Goal: Check status: Check status

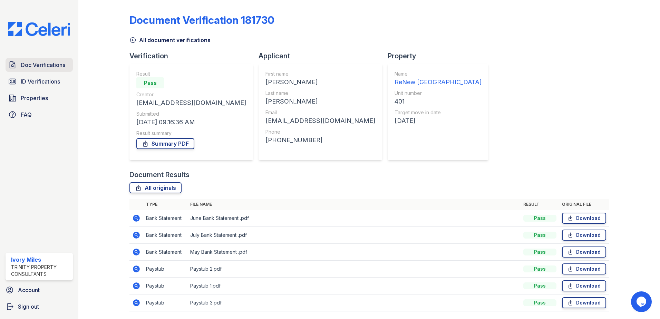
click at [36, 65] on span "Doc Verifications" at bounding box center [43, 65] width 45 height 8
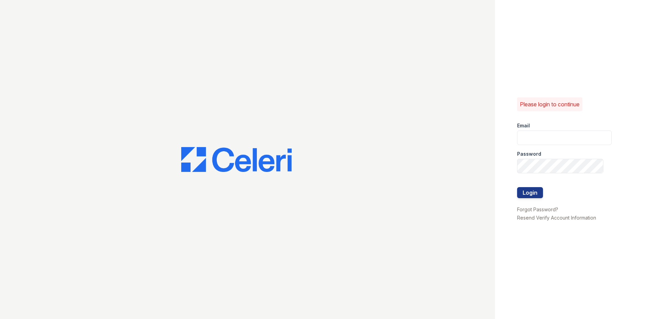
type input "imiles@trinity-pm.com"
click at [531, 192] on button "Login" at bounding box center [530, 192] width 26 height 11
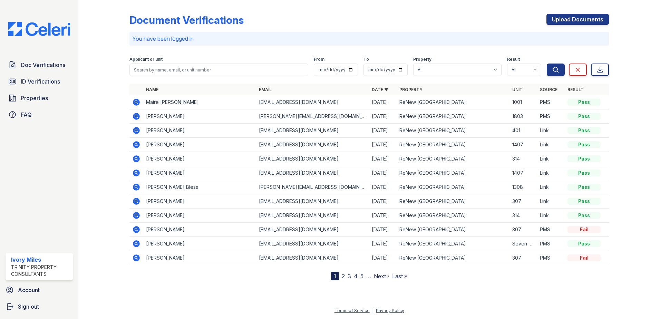
click at [138, 174] on icon at bounding box center [136, 173] width 8 height 8
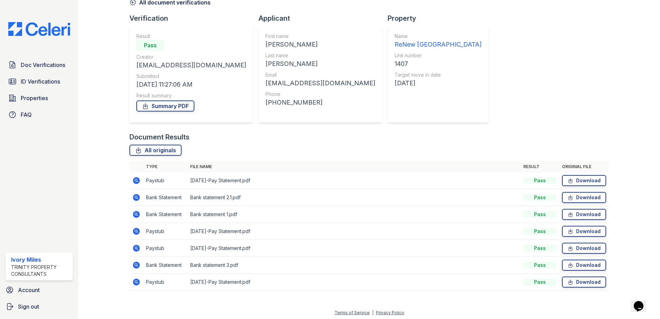
scroll to position [40, 0]
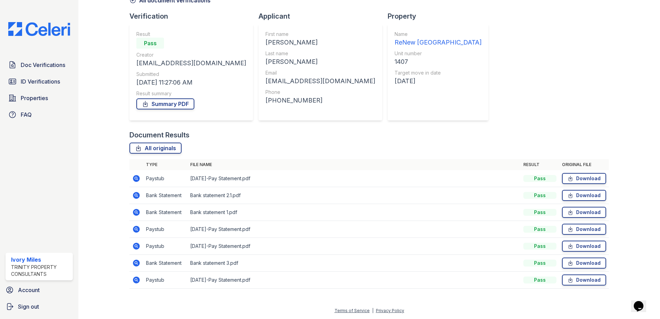
click at [135, 230] on icon at bounding box center [136, 229] width 7 height 7
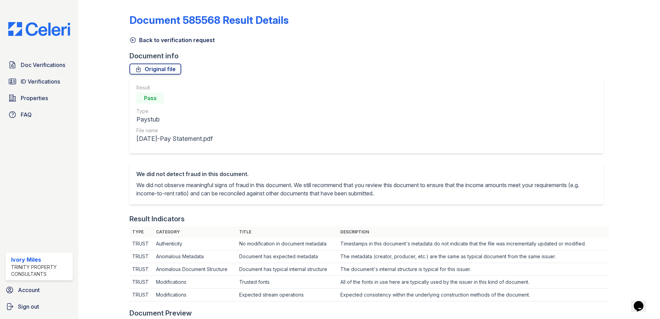
drag, startPoint x: 131, startPoint y: 41, endPoint x: 127, endPoint y: 46, distance: 6.6
click at [131, 41] on icon at bounding box center [132, 40] width 7 height 7
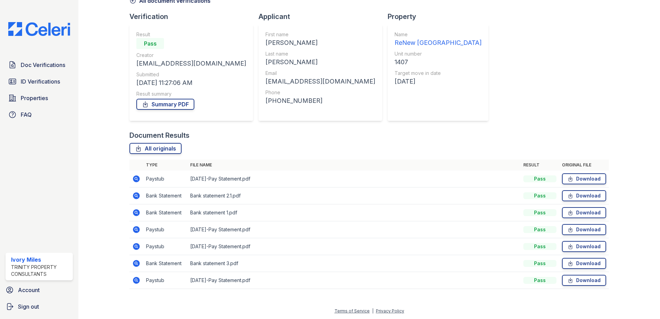
scroll to position [40, 0]
click at [135, 280] on icon at bounding box center [136, 279] width 2 height 2
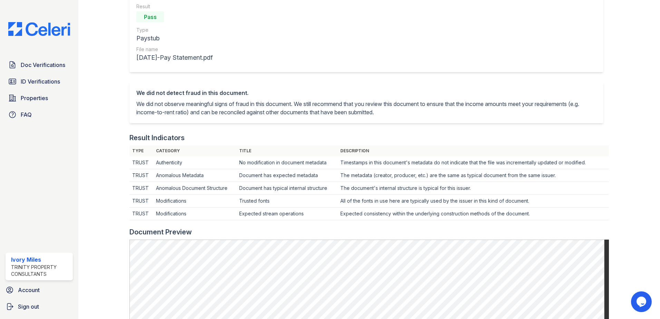
scroll to position [33, 0]
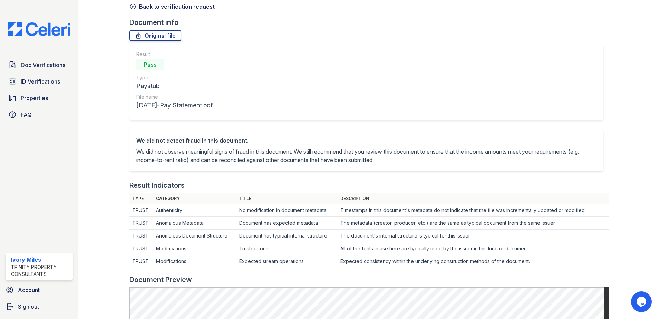
click at [134, 7] on icon at bounding box center [132, 6] width 7 height 7
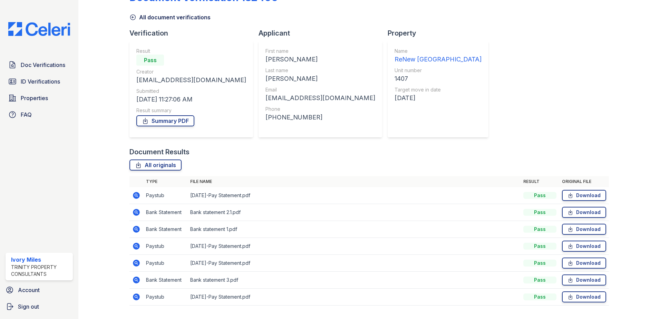
scroll to position [40, 0]
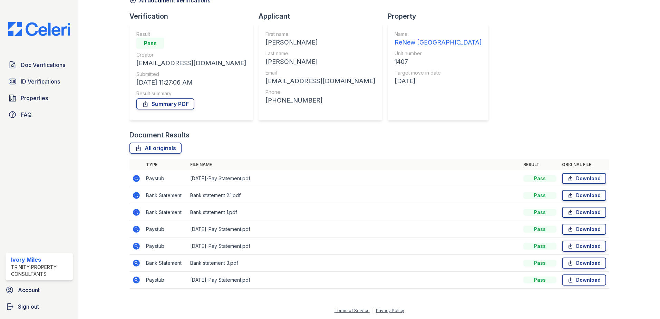
click at [136, 178] on icon at bounding box center [136, 178] width 2 height 2
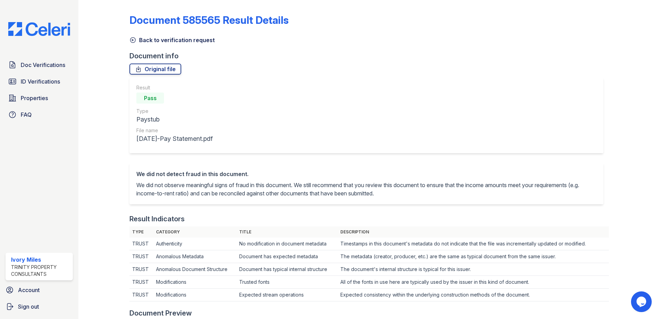
click at [134, 39] on icon at bounding box center [132, 40] width 7 height 7
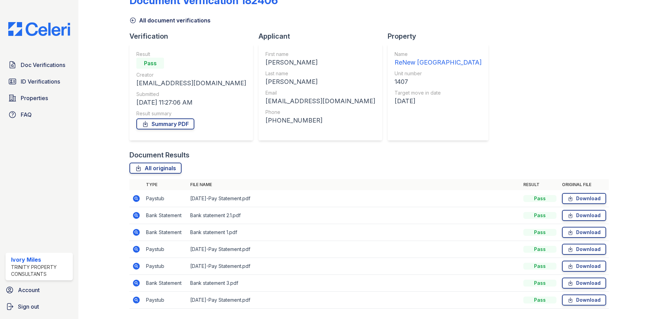
scroll to position [40, 0]
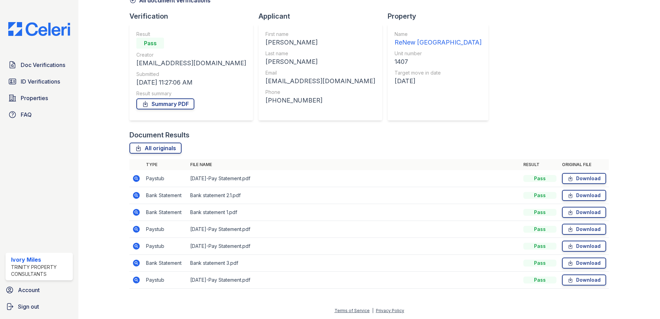
click at [136, 281] on icon at bounding box center [136, 279] width 7 height 7
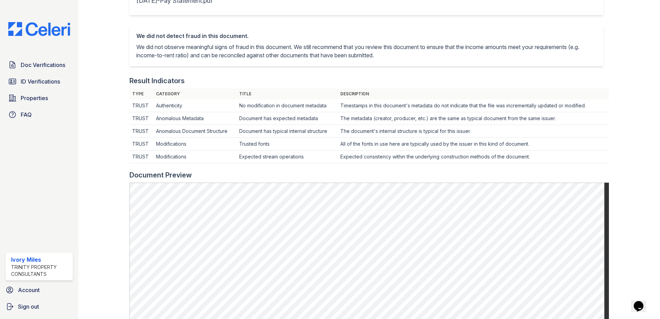
scroll to position [35, 0]
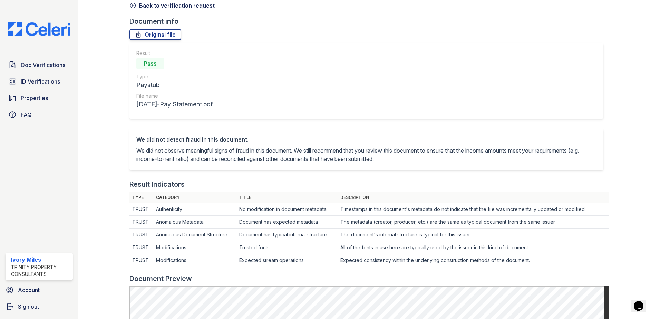
click at [130, 4] on icon at bounding box center [132, 5] width 7 height 7
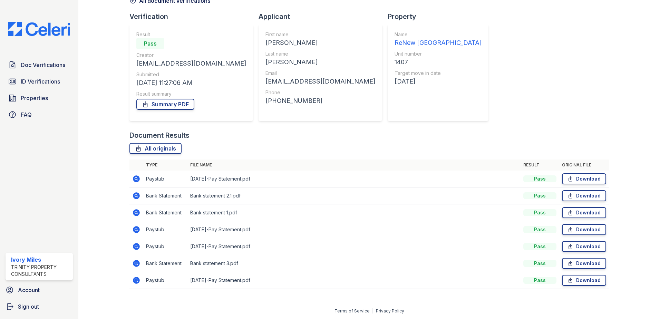
scroll to position [40, 0]
click at [138, 179] on icon at bounding box center [136, 178] width 7 height 7
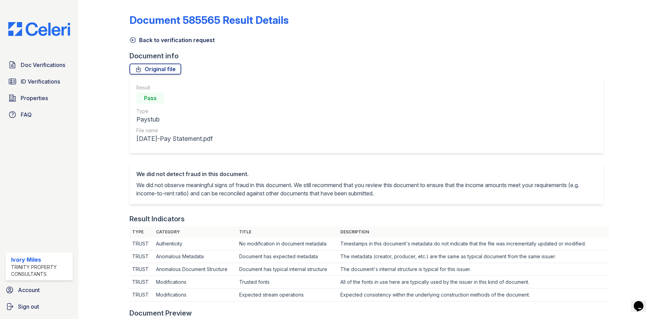
click at [133, 42] on icon at bounding box center [132, 40] width 7 height 7
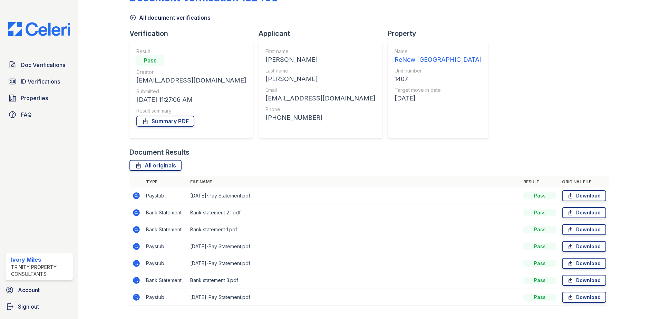
scroll to position [40, 0]
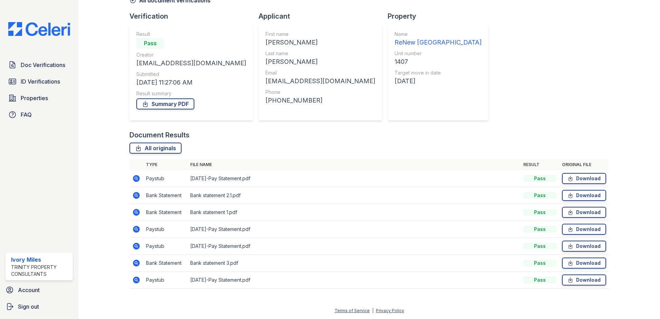
click at [135, 246] on icon at bounding box center [136, 246] width 8 height 8
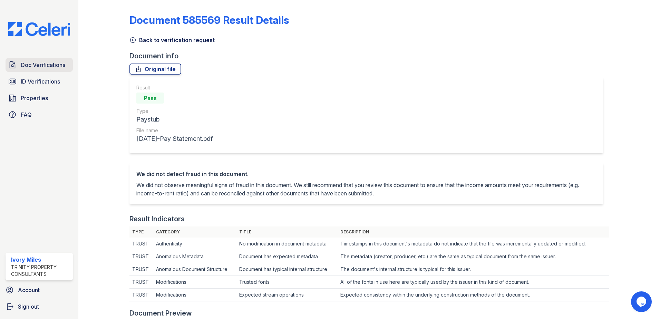
click at [44, 67] on span "Doc Verifications" at bounding box center [43, 65] width 45 height 8
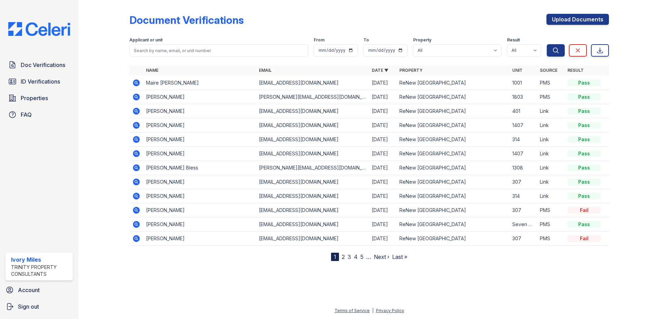
click at [135, 125] on icon at bounding box center [136, 125] width 8 height 8
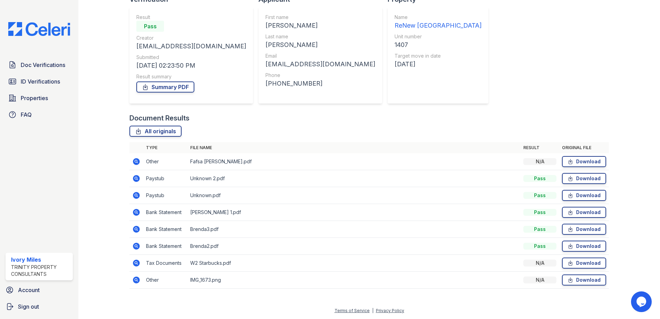
click at [138, 195] on icon at bounding box center [136, 195] width 7 height 7
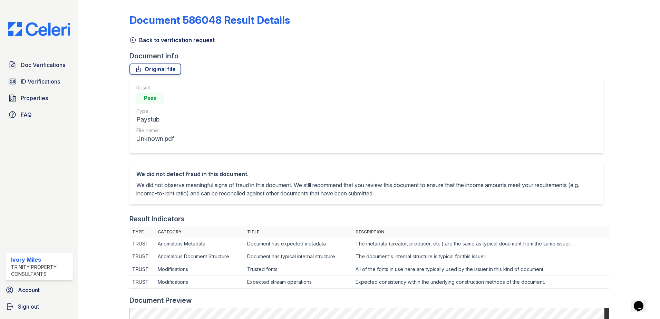
click at [130, 39] on icon at bounding box center [132, 40] width 7 height 7
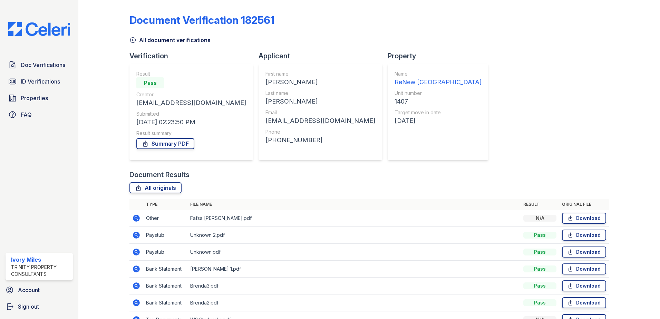
click at [133, 234] on icon at bounding box center [136, 235] width 7 height 7
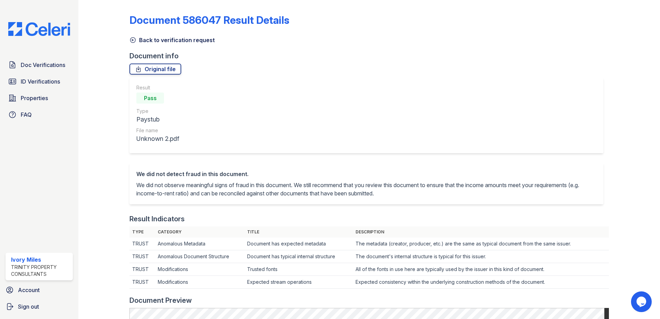
click at [133, 42] on icon at bounding box center [132, 40] width 5 height 5
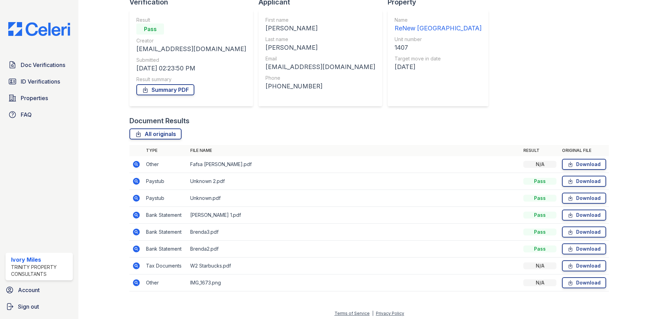
scroll to position [57, 0]
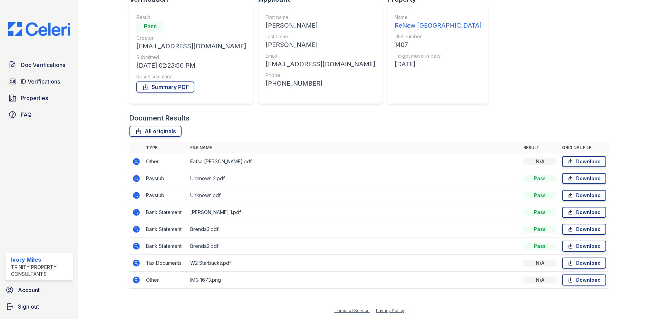
click at [134, 161] on icon at bounding box center [136, 161] width 7 height 7
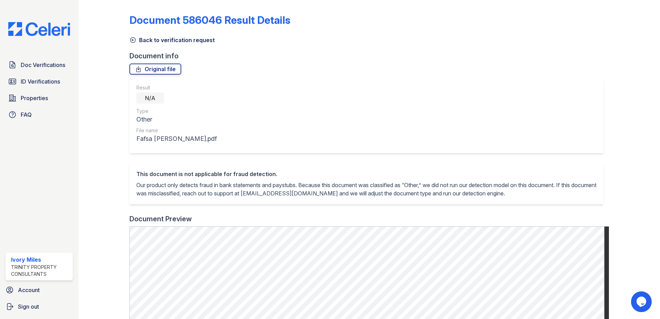
click at [131, 40] on icon at bounding box center [132, 40] width 7 height 7
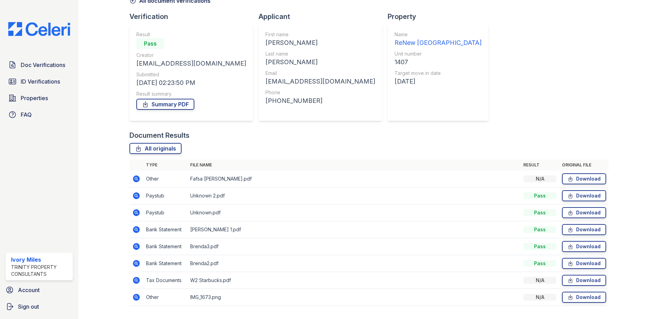
scroll to position [57, 0]
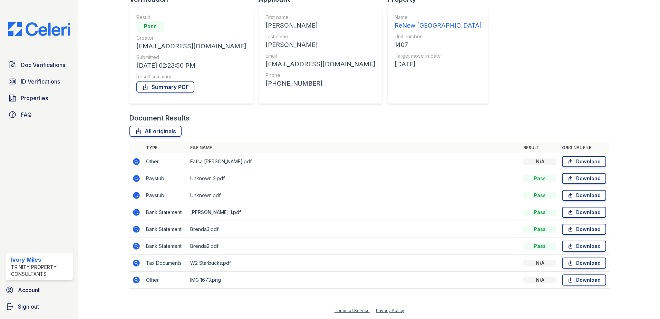
click at [136, 279] on icon at bounding box center [136, 279] width 2 height 2
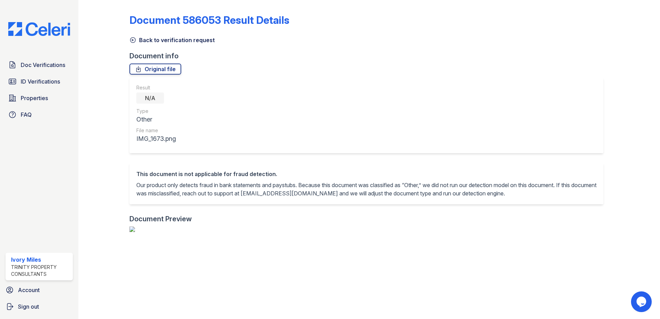
click at [132, 42] on icon at bounding box center [132, 40] width 7 height 7
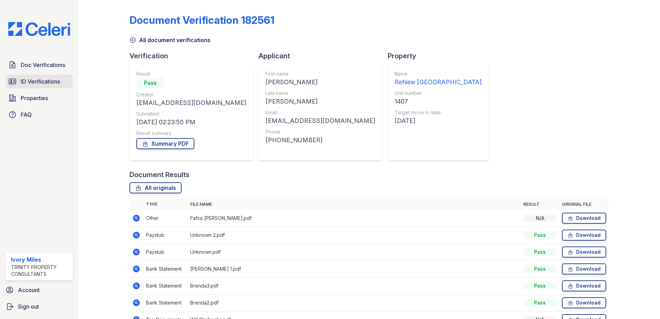
click at [41, 80] on span "ID Verifications" at bounding box center [40, 81] width 39 height 8
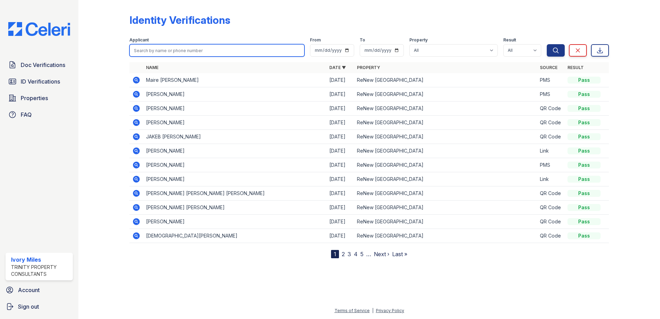
click at [189, 50] on input "search" at bounding box center [216, 50] width 175 height 12
type input "j"
type input "luccehetti"
click at [547, 44] on button "Search" at bounding box center [556, 50] width 18 height 12
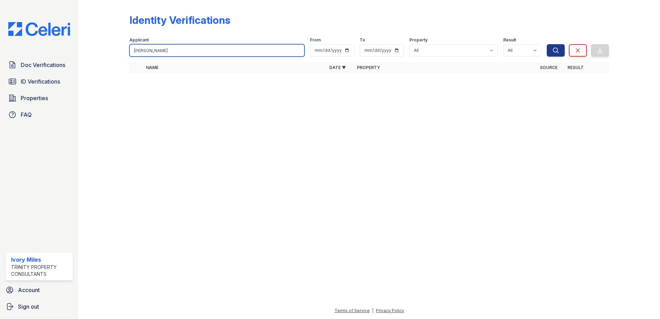
click at [150, 51] on input "luccehetti" at bounding box center [216, 50] width 175 height 12
type input "luccehetti"
click at [547, 44] on button "Search" at bounding box center [556, 50] width 18 height 12
drag, startPoint x: 237, startPoint y: 50, endPoint x: 97, endPoint y: 36, distance: 140.7
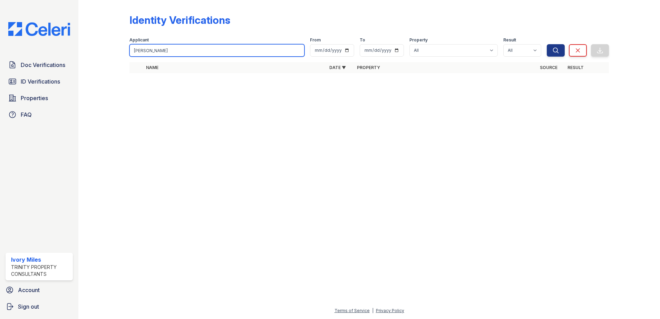
click at [95, 36] on div "Identity Verifications Filter Applicant luccehetti From To Property All ReNew W…" at bounding box center [368, 45] width 559 height 91
type input "Jason"
click at [547, 44] on button "Search" at bounding box center [556, 50] width 18 height 12
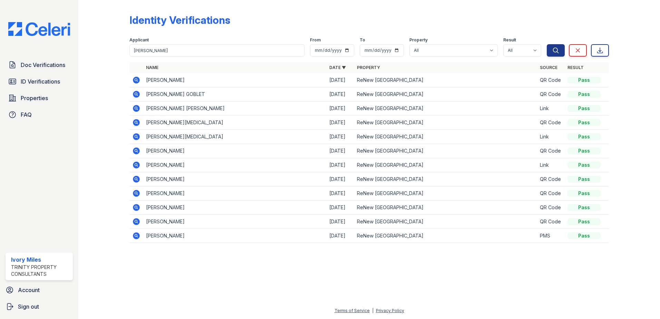
click at [138, 78] on icon at bounding box center [136, 80] width 7 height 7
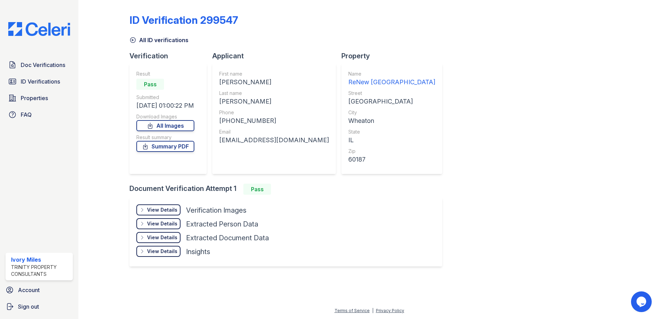
click at [174, 210] on div "View Details" at bounding box center [162, 209] width 30 height 7
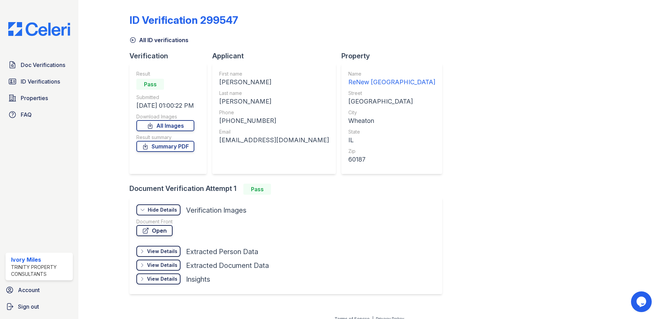
click at [164, 231] on link "Open" at bounding box center [154, 230] width 36 height 11
